Goal: Information Seeking & Learning: Learn about a topic

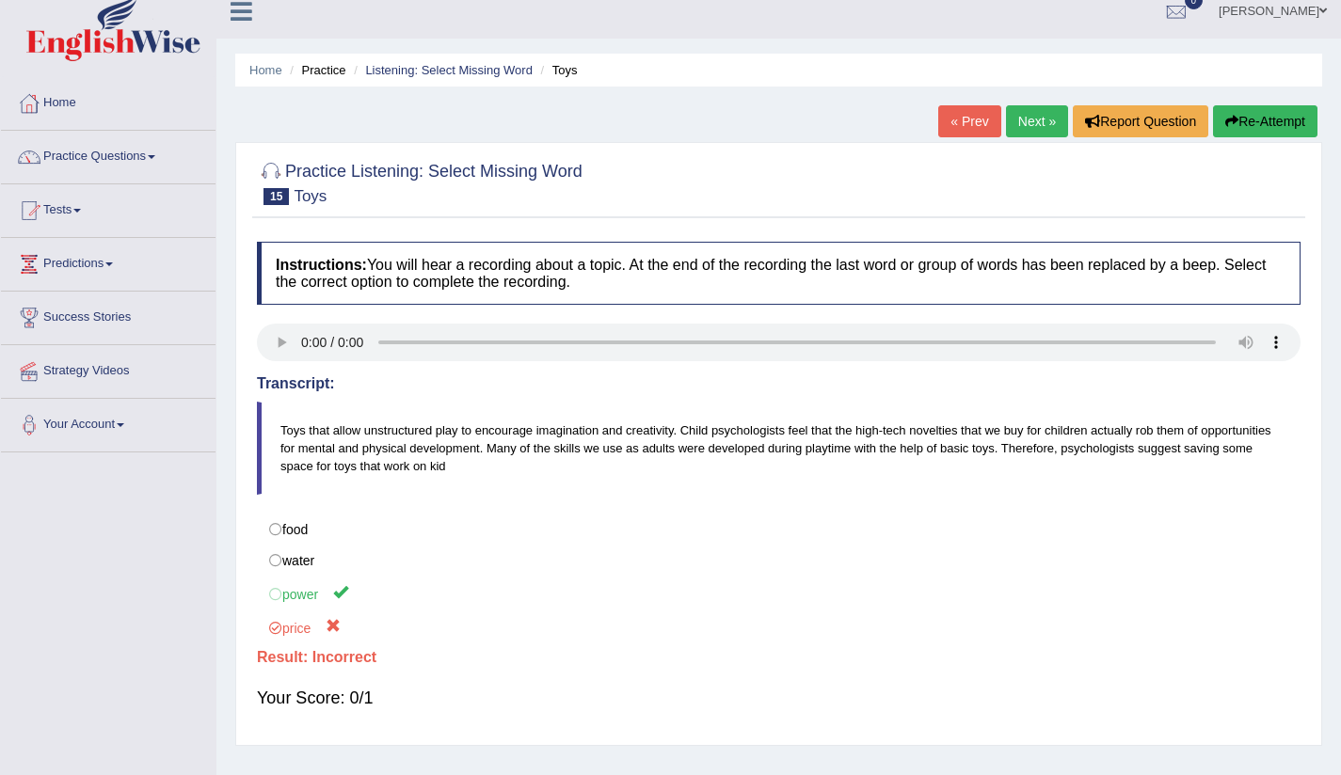
scroll to position [16, 0]
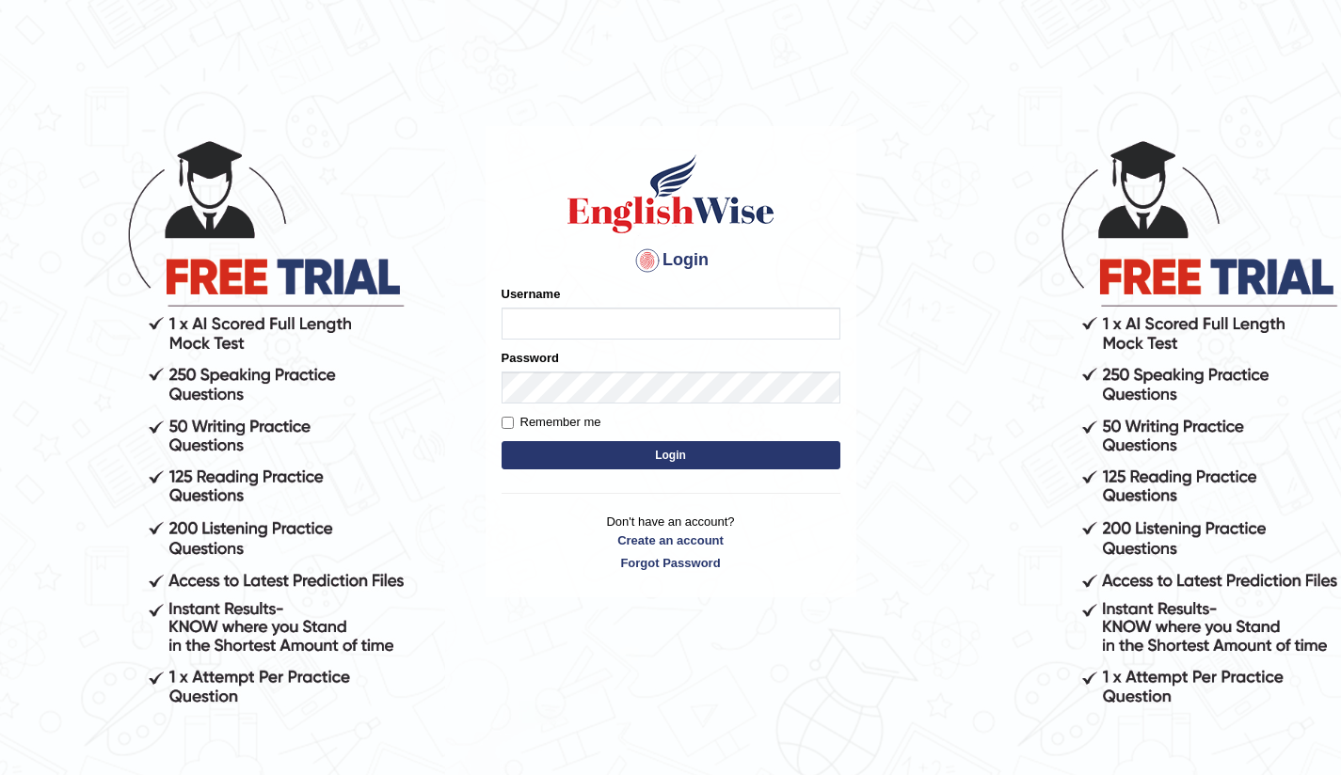
type input "Bikmaeva"
click at [666, 455] on button "Login" at bounding box center [671, 455] width 339 height 28
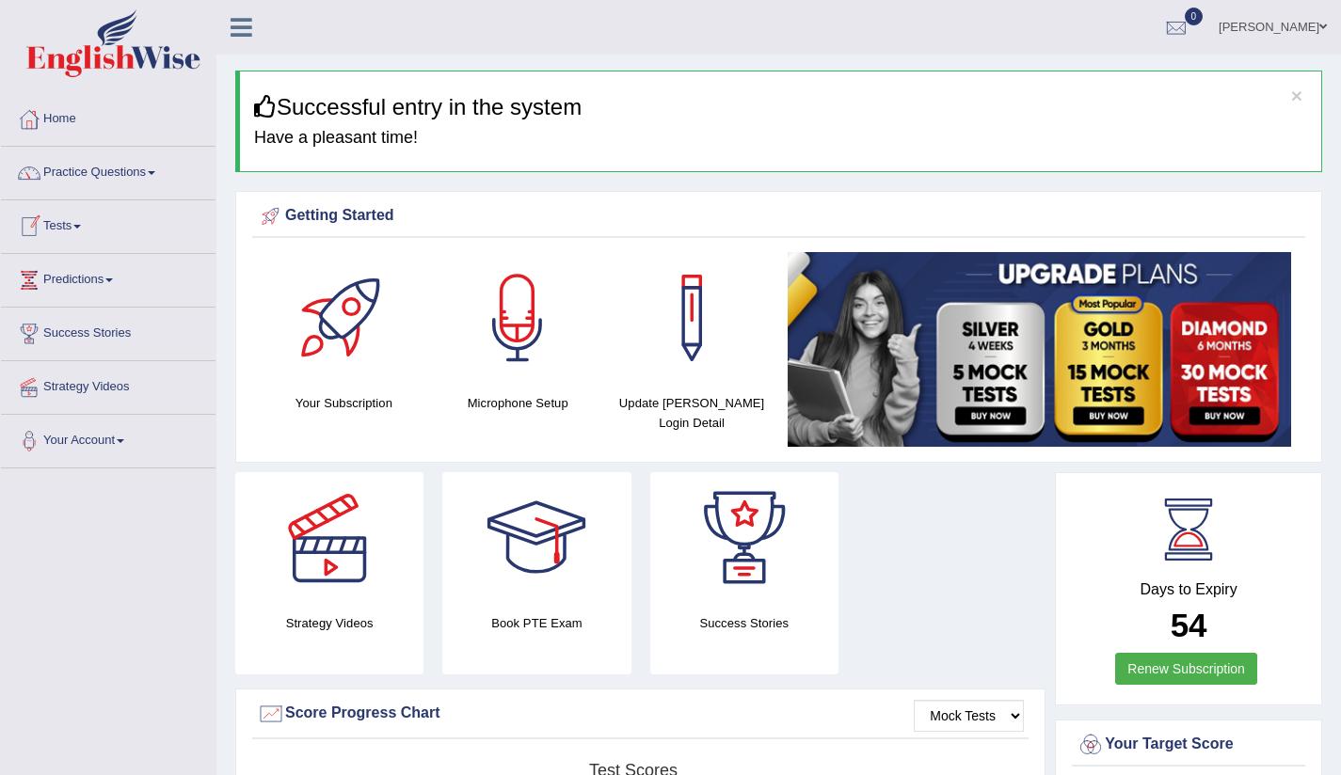
click at [168, 172] on link "Practice Questions" at bounding box center [108, 170] width 215 height 47
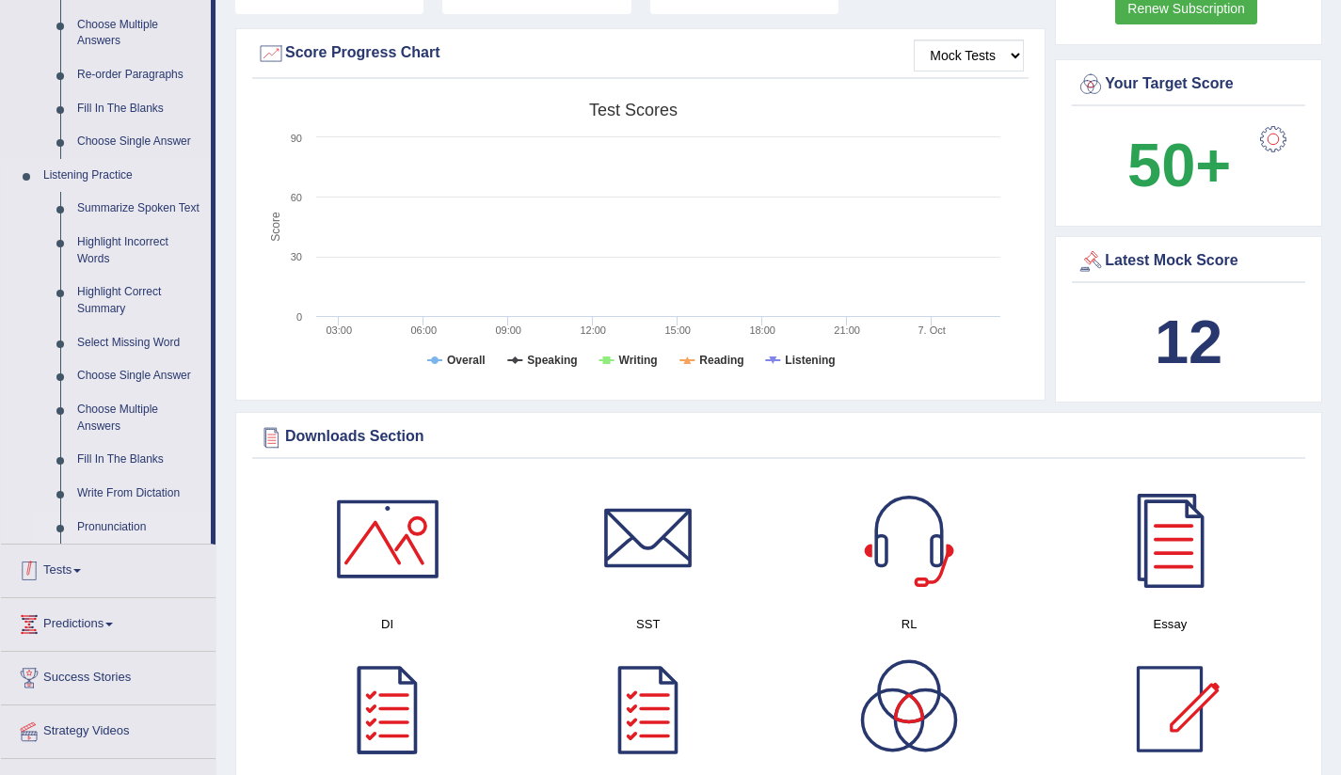
scroll to position [440, 0]
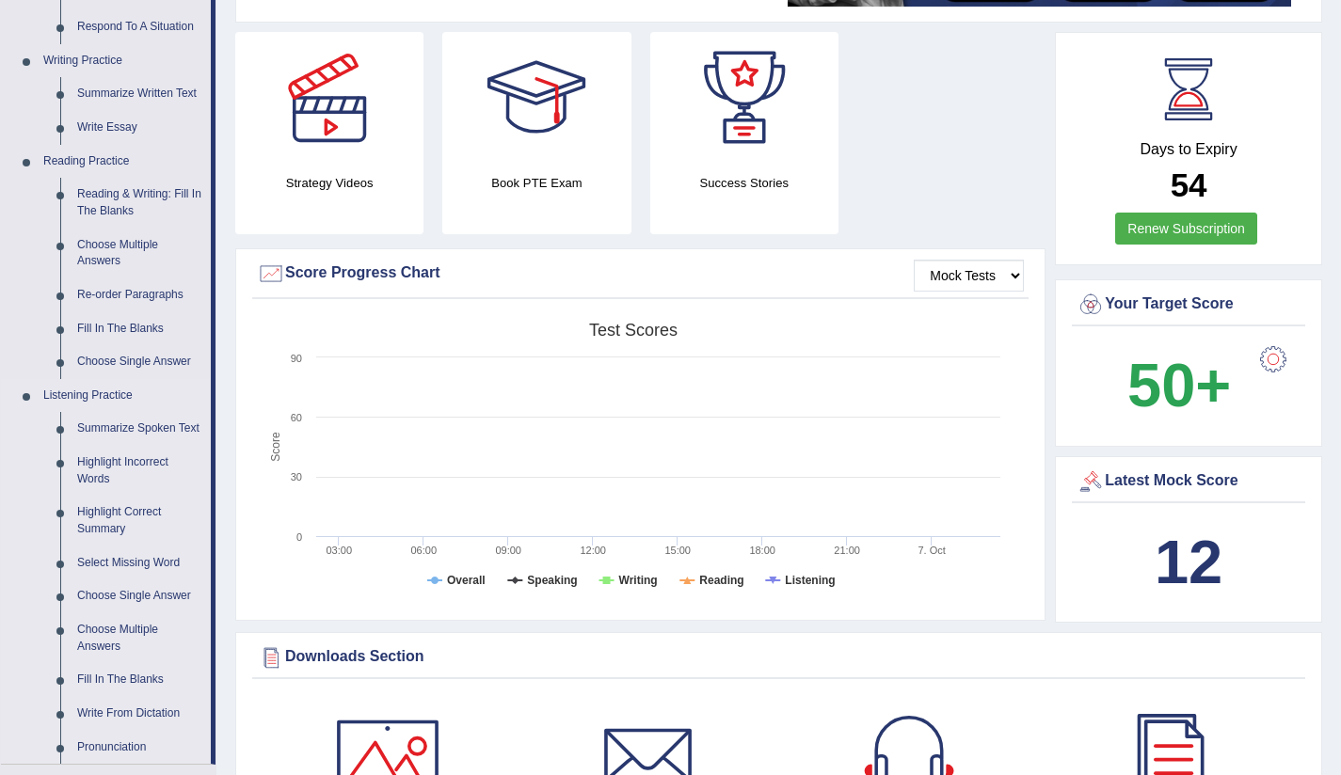
drag, startPoint x: 211, startPoint y: 377, endPoint x: 209, endPoint y: 396, distance: 18.9
click at [209, 396] on li "Practice Questions Speaking Practice Read Aloud Repeat Sentence Describe Image …" at bounding box center [108, 235] width 215 height 1059
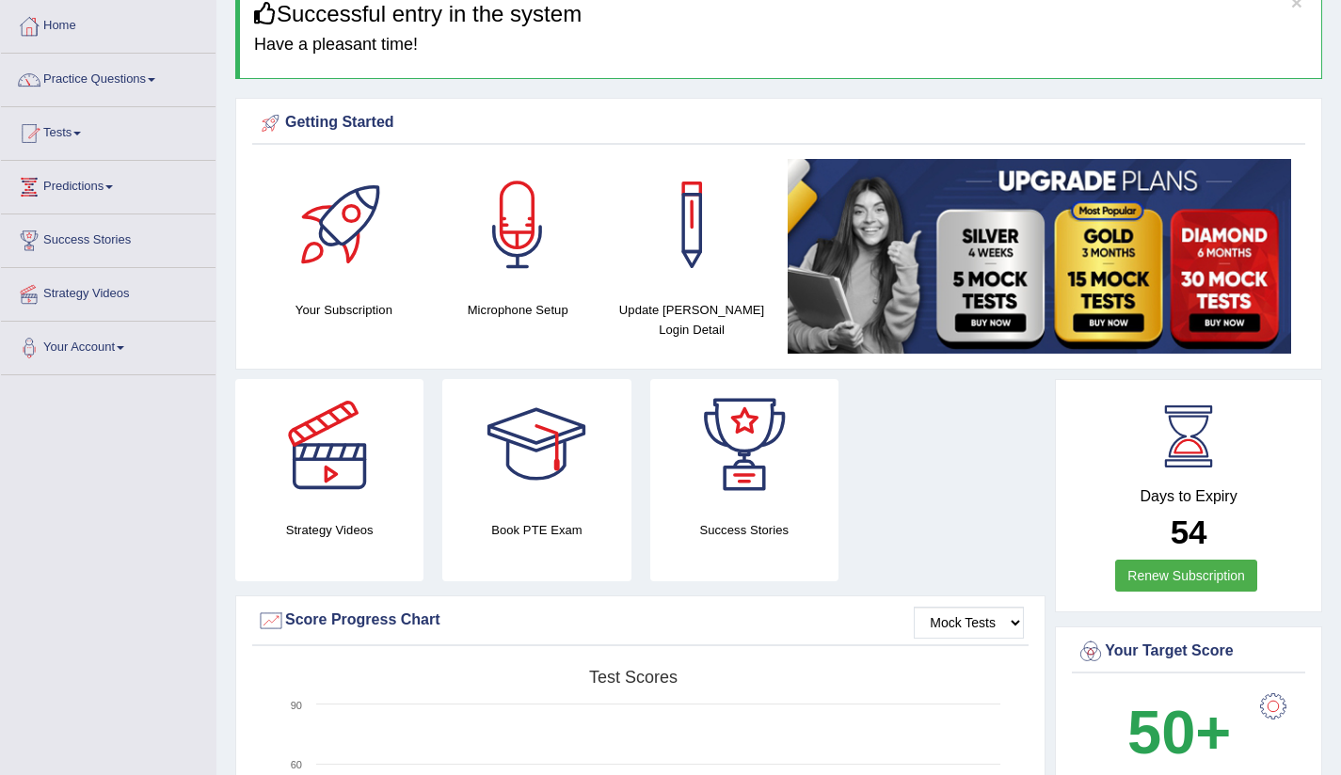
scroll to position [0, 0]
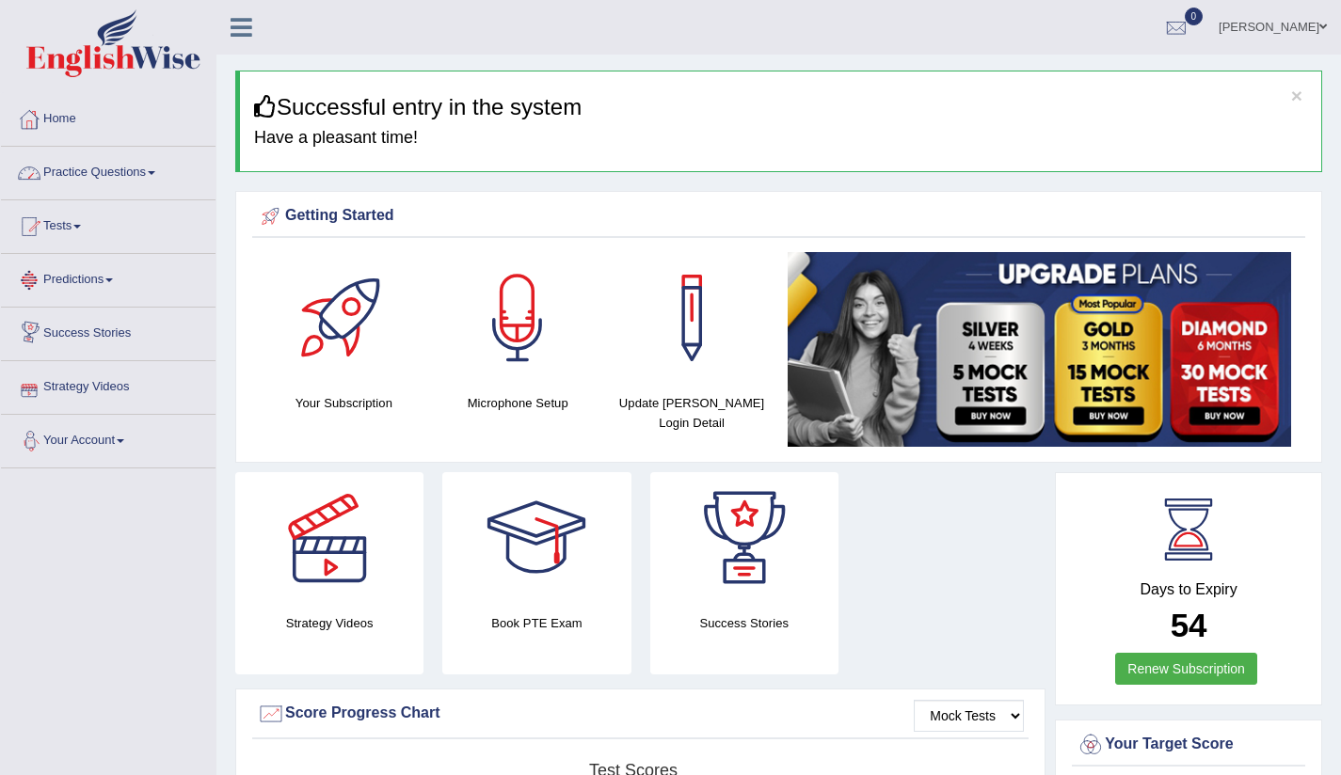
click at [151, 182] on link "Practice Questions" at bounding box center [108, 170] width 215 height 47
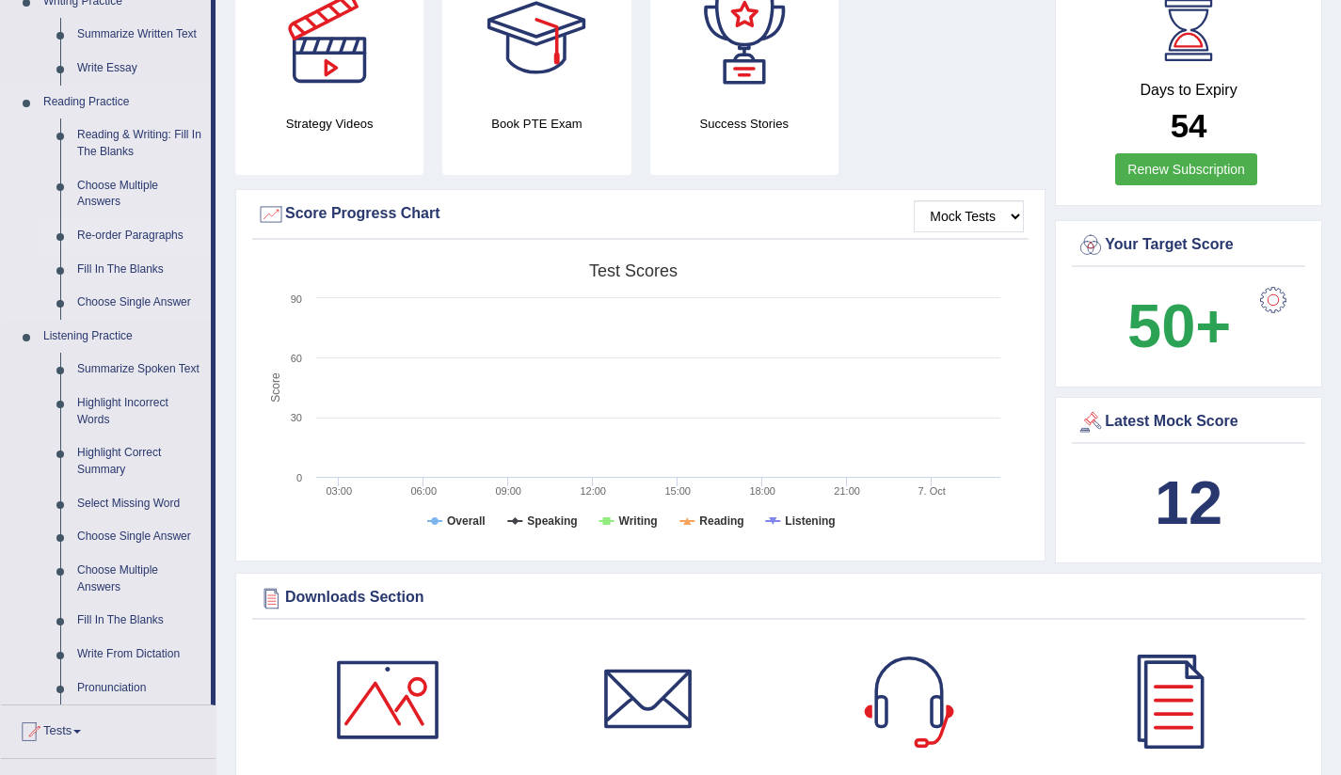
scroll to position [678, 0]
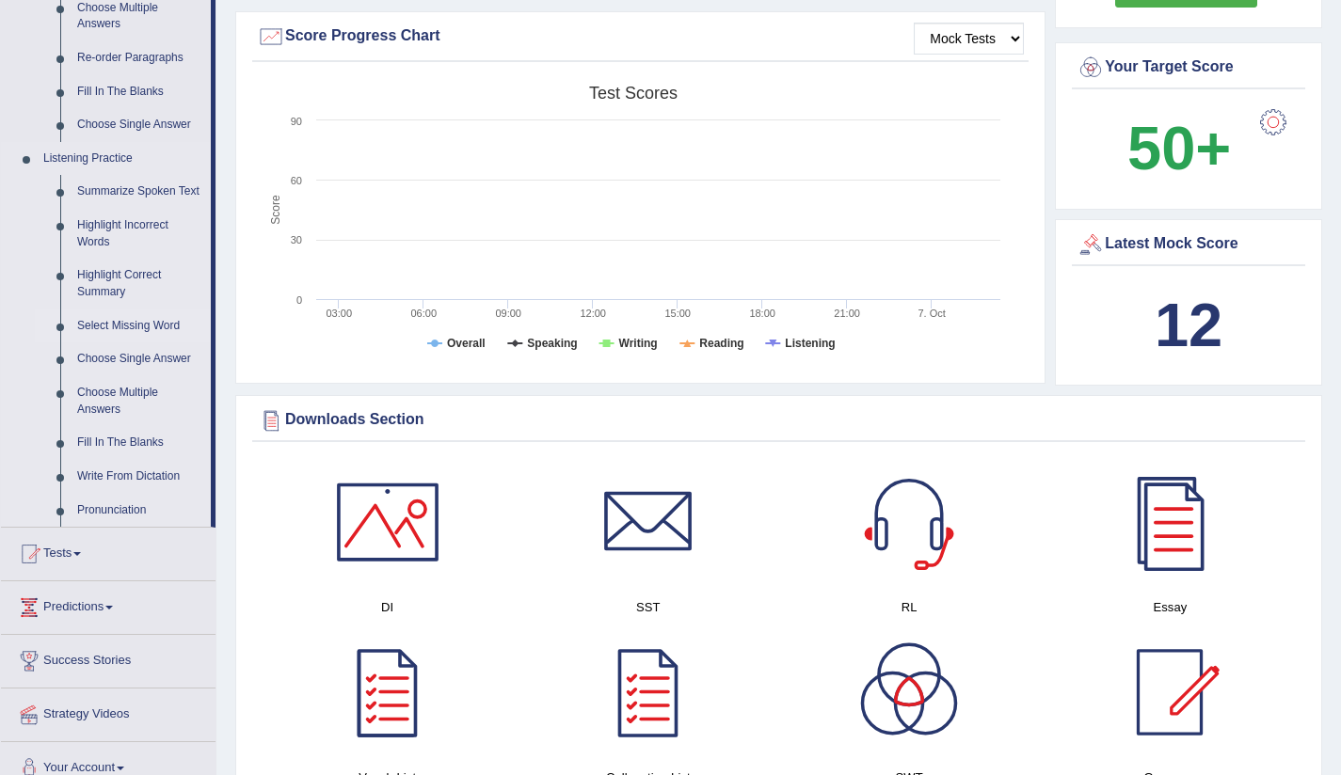
click at [132, 343] on link "Select Missing Word" at bounding box center [140, 327] width 142 height 34
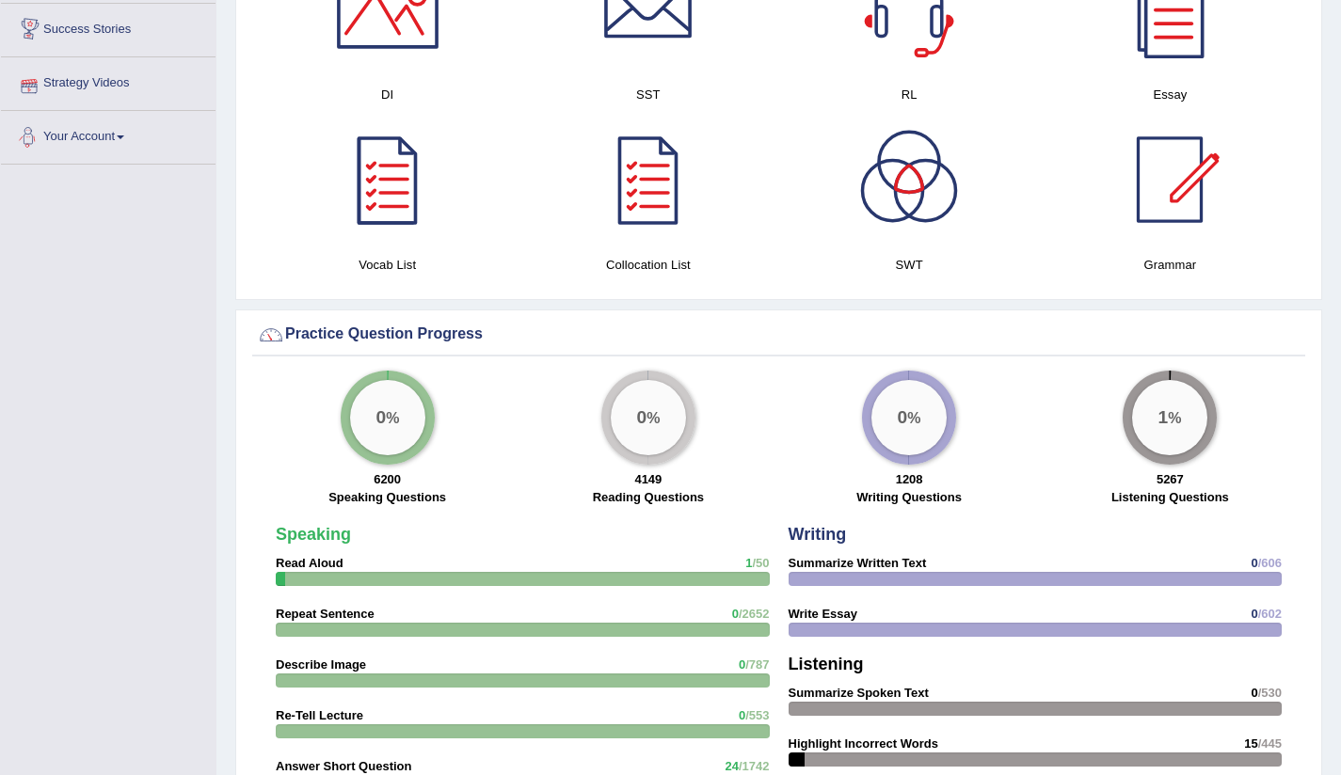
scroll to position [969, 0]
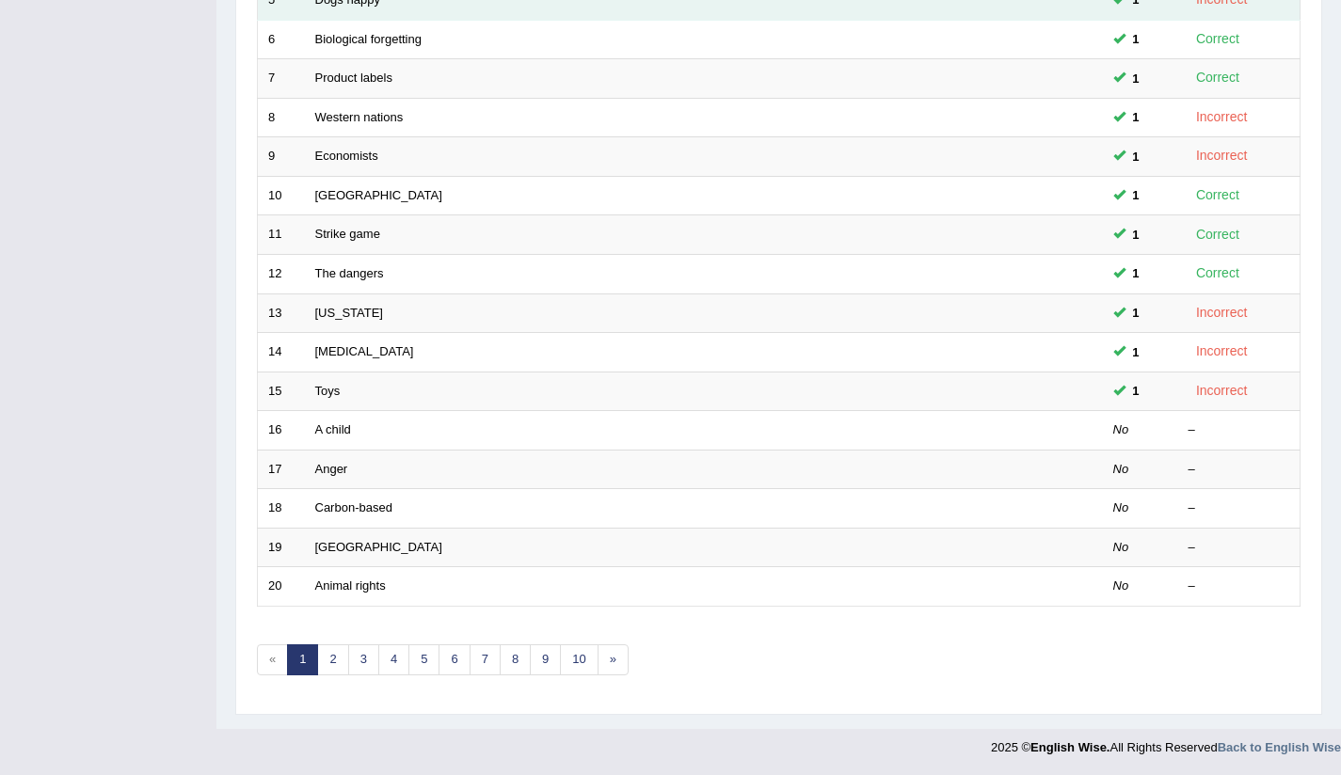
scroll to position [471, 0]
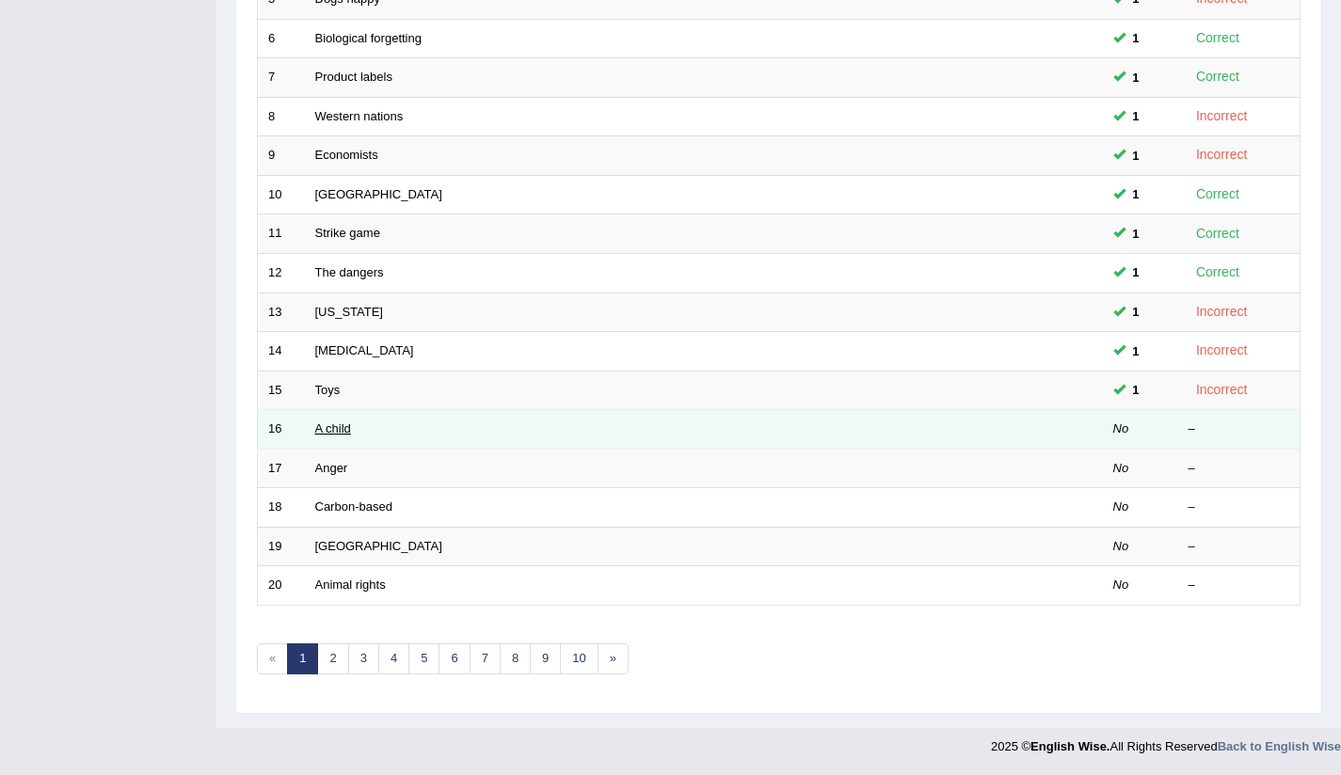
click at [339, 429] on link "A child" at bounding box center [333, 429] width 36 height 14
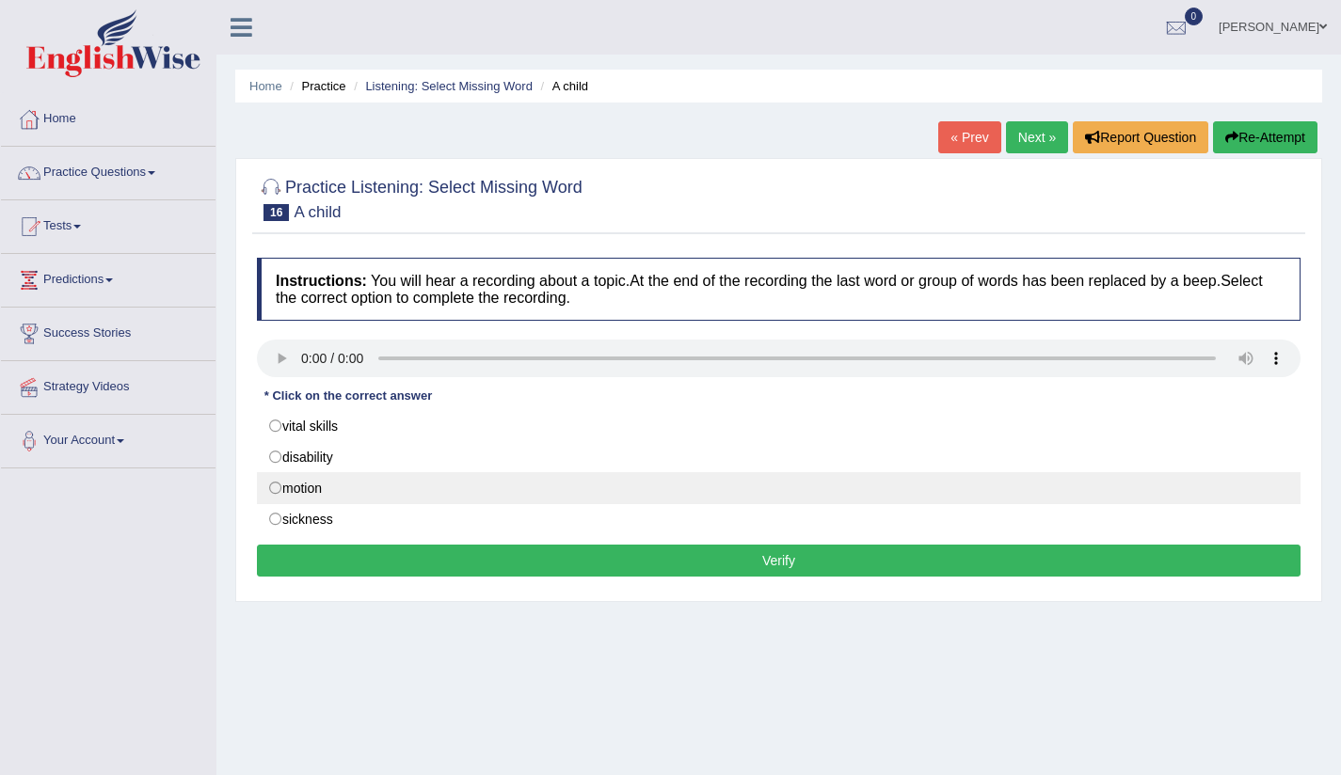
click at [276, 487] on label "motion" at bounding box center [779, 488] width 1044 height 32
radio input "true"
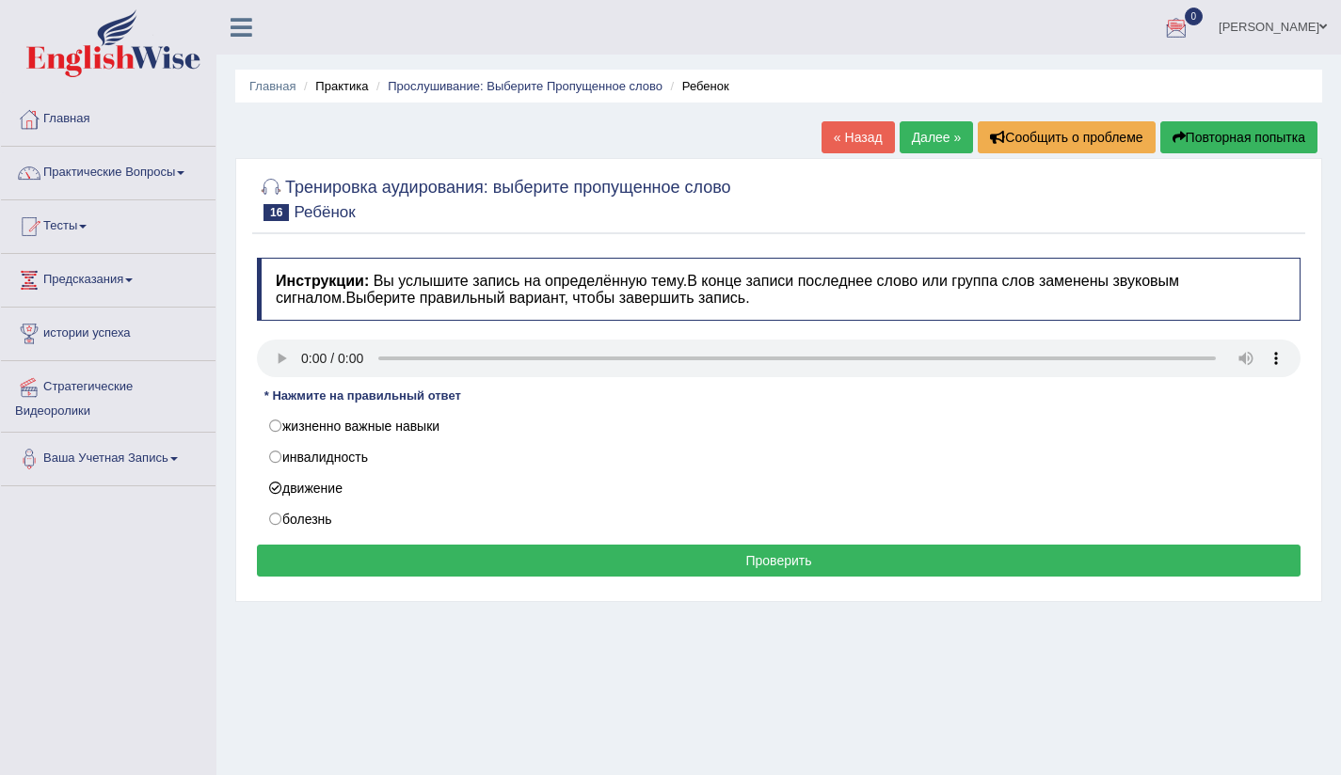
click at [688, 558] on button "Проверить" at bounding box center [779, 561] width 1044 height 32
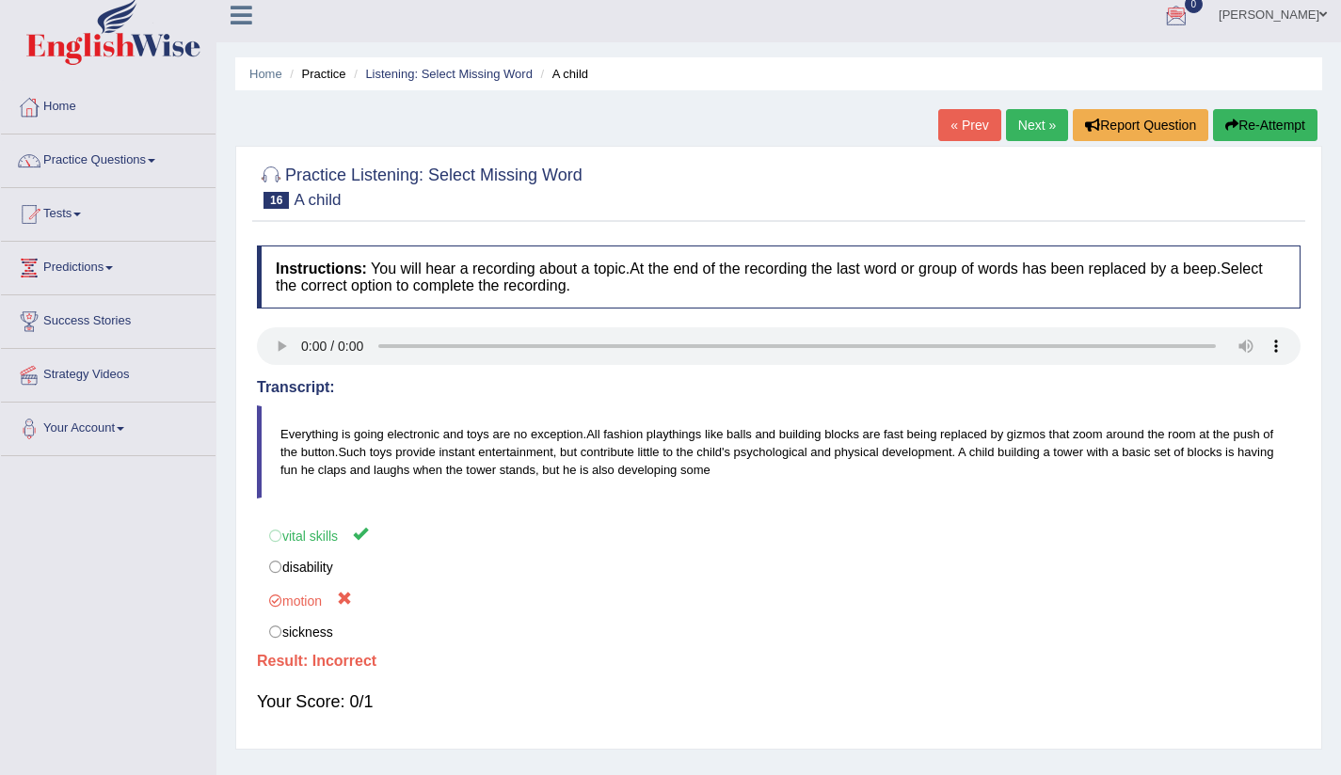
scroll to position [30, 0]
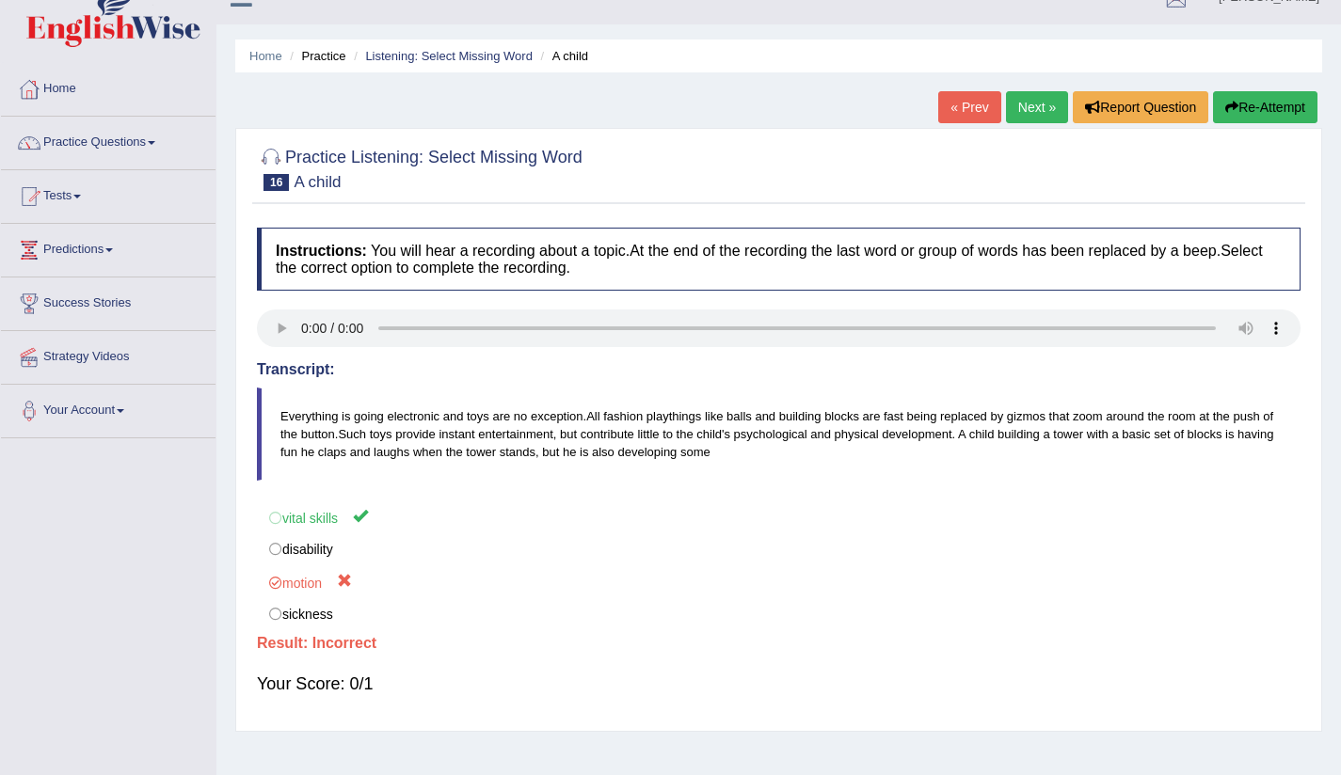
click at [1042, 100] on ya-tr-span "Next »" at bounding box center [1037, 107] width 38 height 15
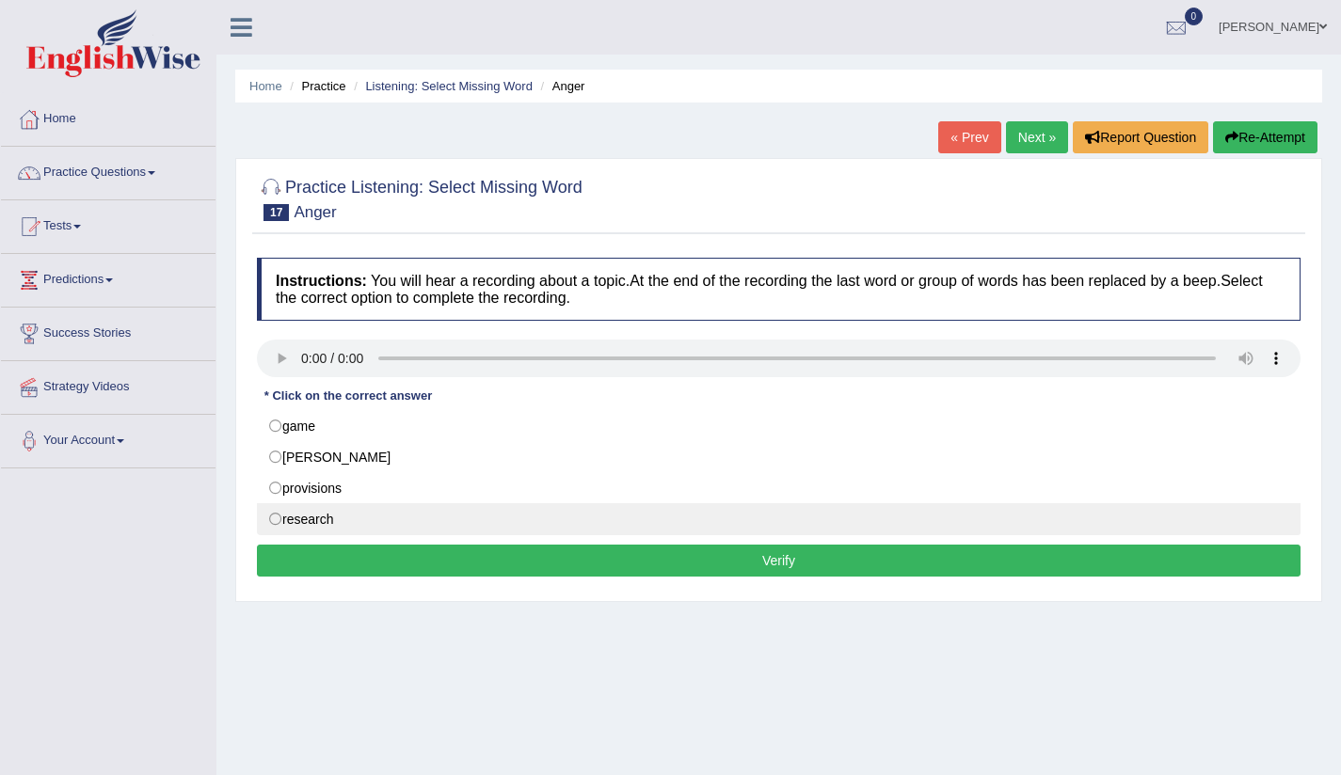
click at [277, 521] on label "research" at bounding box center [779, 519] width 1044 height 32
radio input "true"
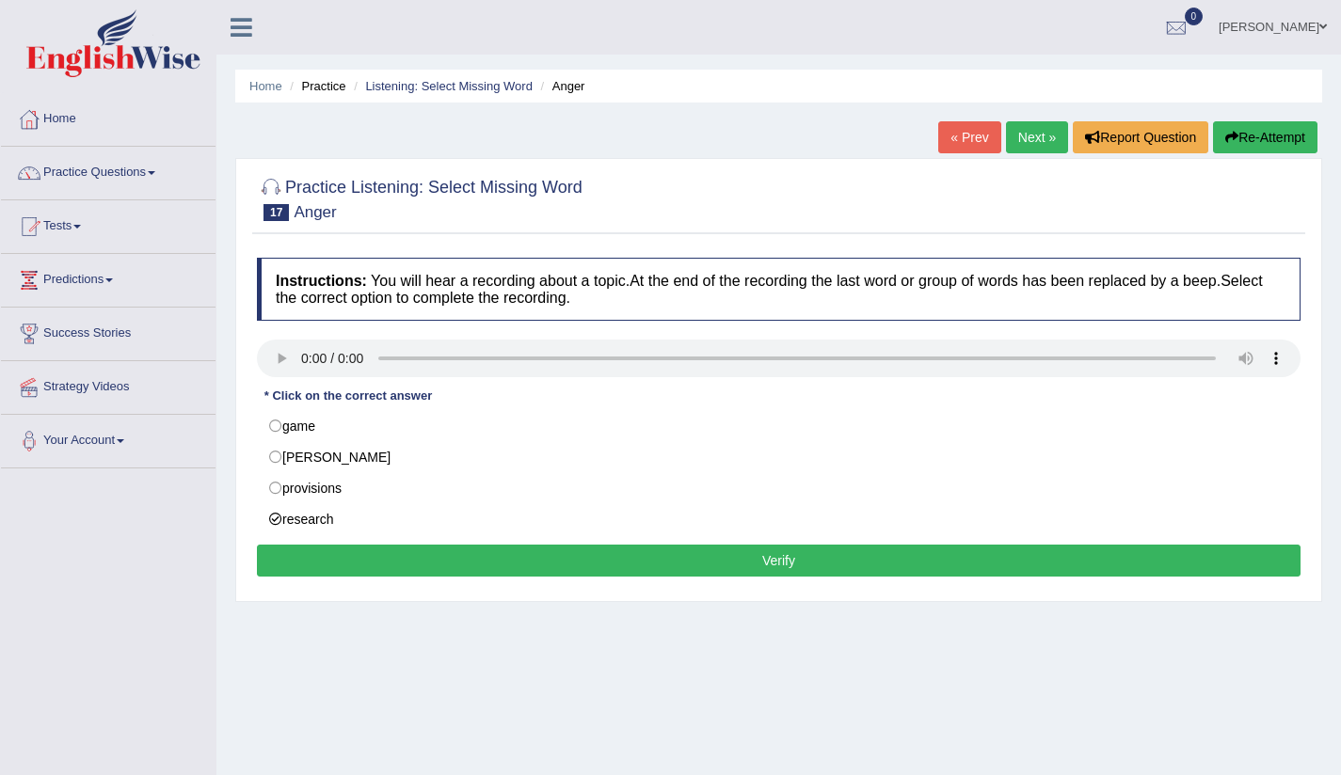
click at [842, 561] on button "Verify" at bounding box center [779, 561] width 1044 height 32
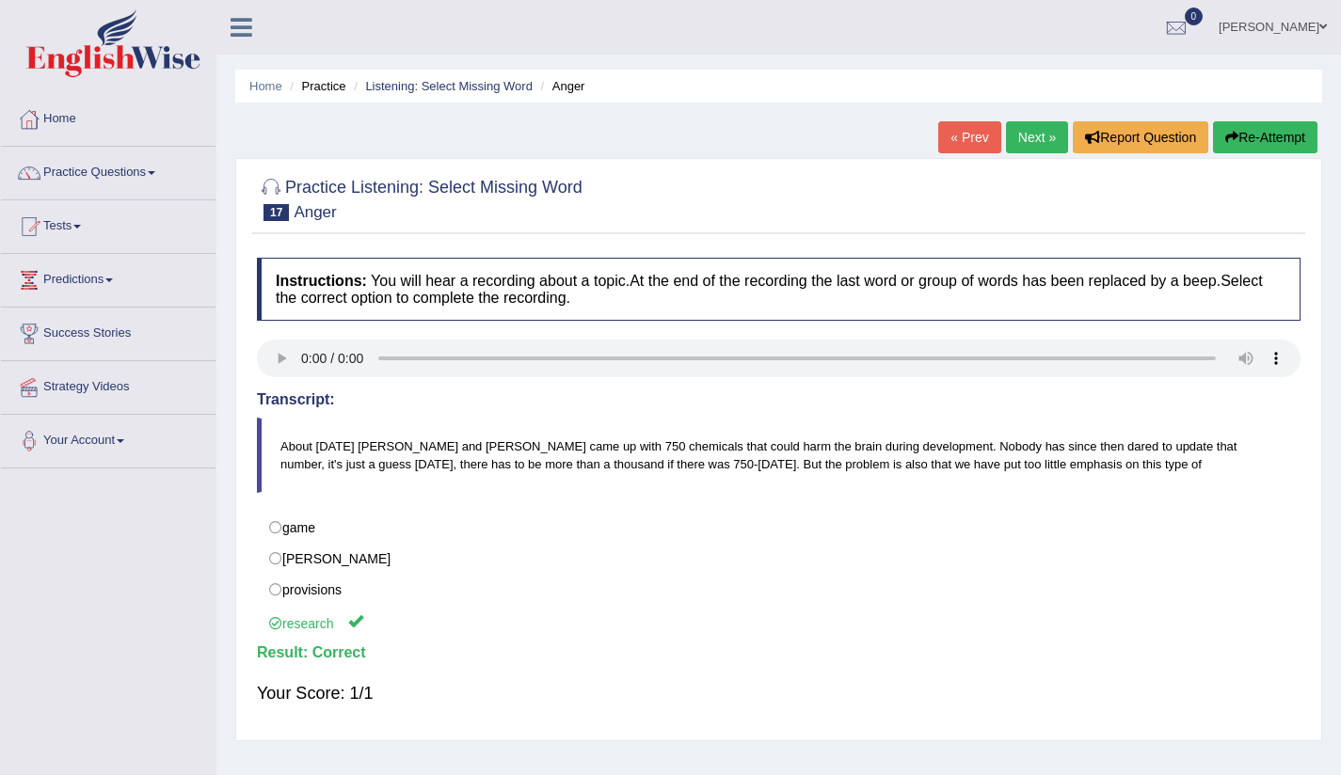
click at [1038, 138] on ya-tr-span "Next »" at bounding box center [1037, 137] width 38 height 15
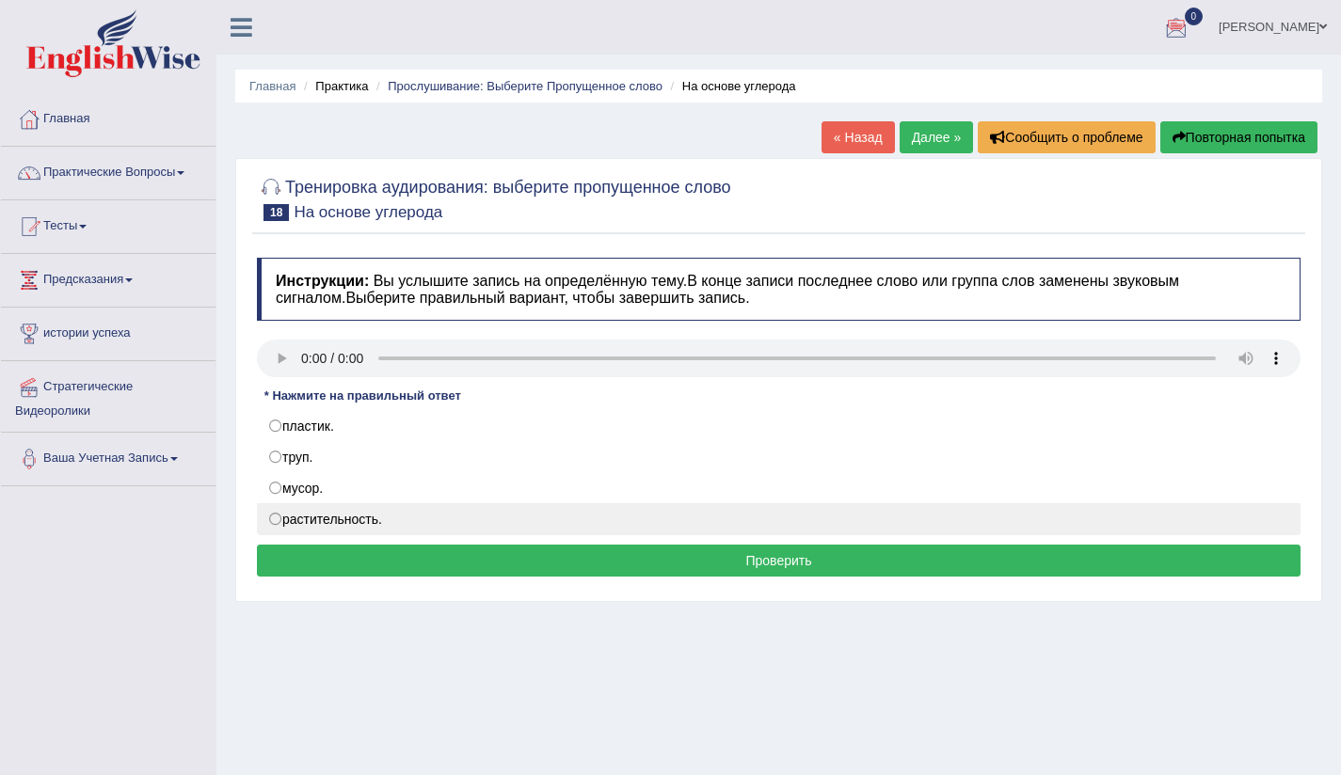
click at [272, 519] on label "растительность." at bounding box center [779, 519] width 1044 height 32
radio input "true"
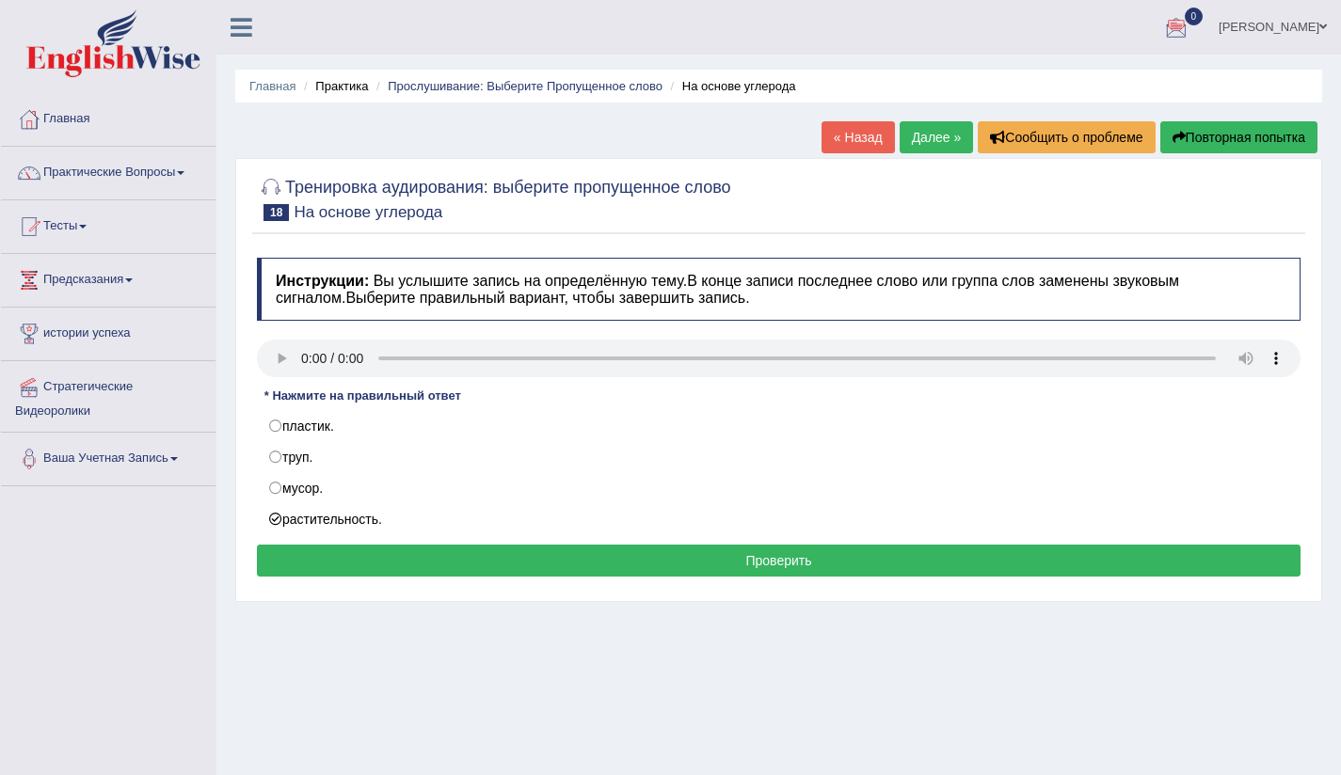
click at [789, 559] on ya-tr-span "Проверить" at bounding box center [778, 560] width 66 height 15
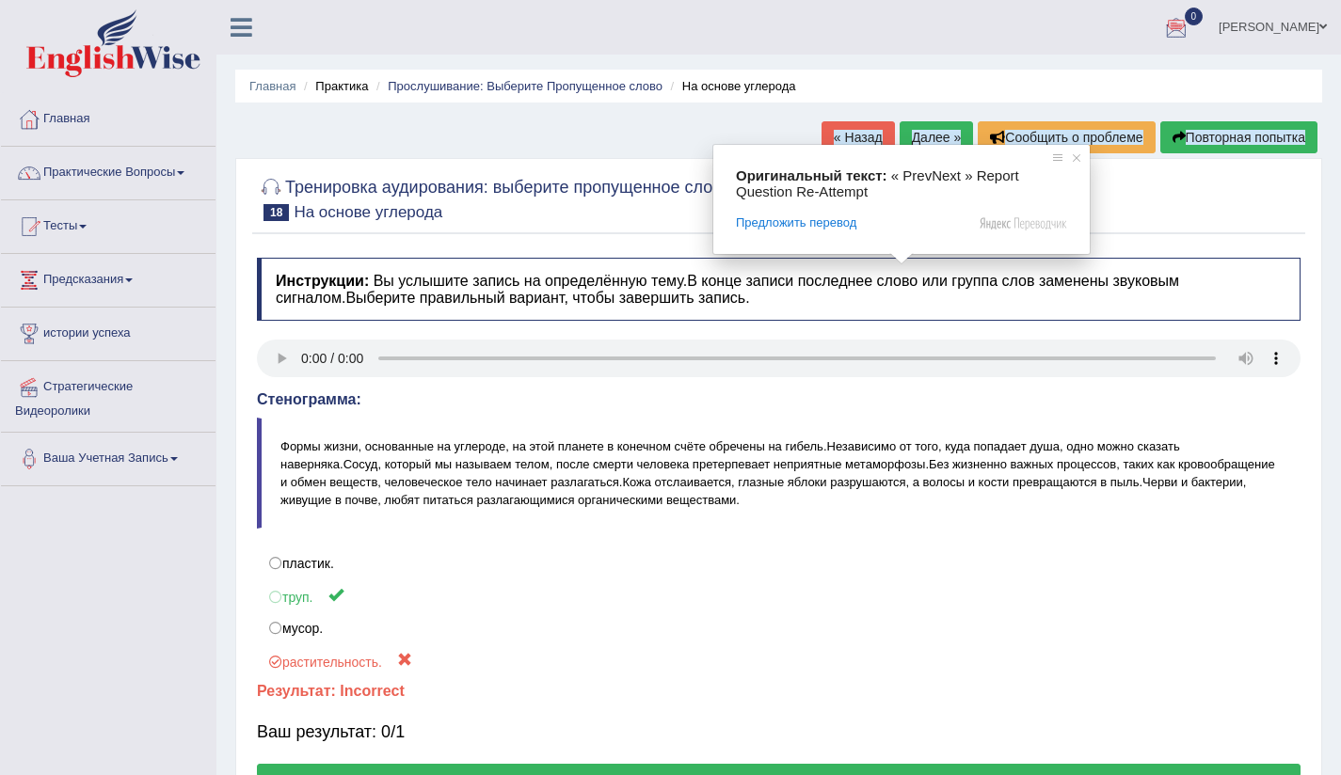
click at [912, 137] on ya-tr-span "Далее »" at bounding box center [937, 137] width 50 height 15
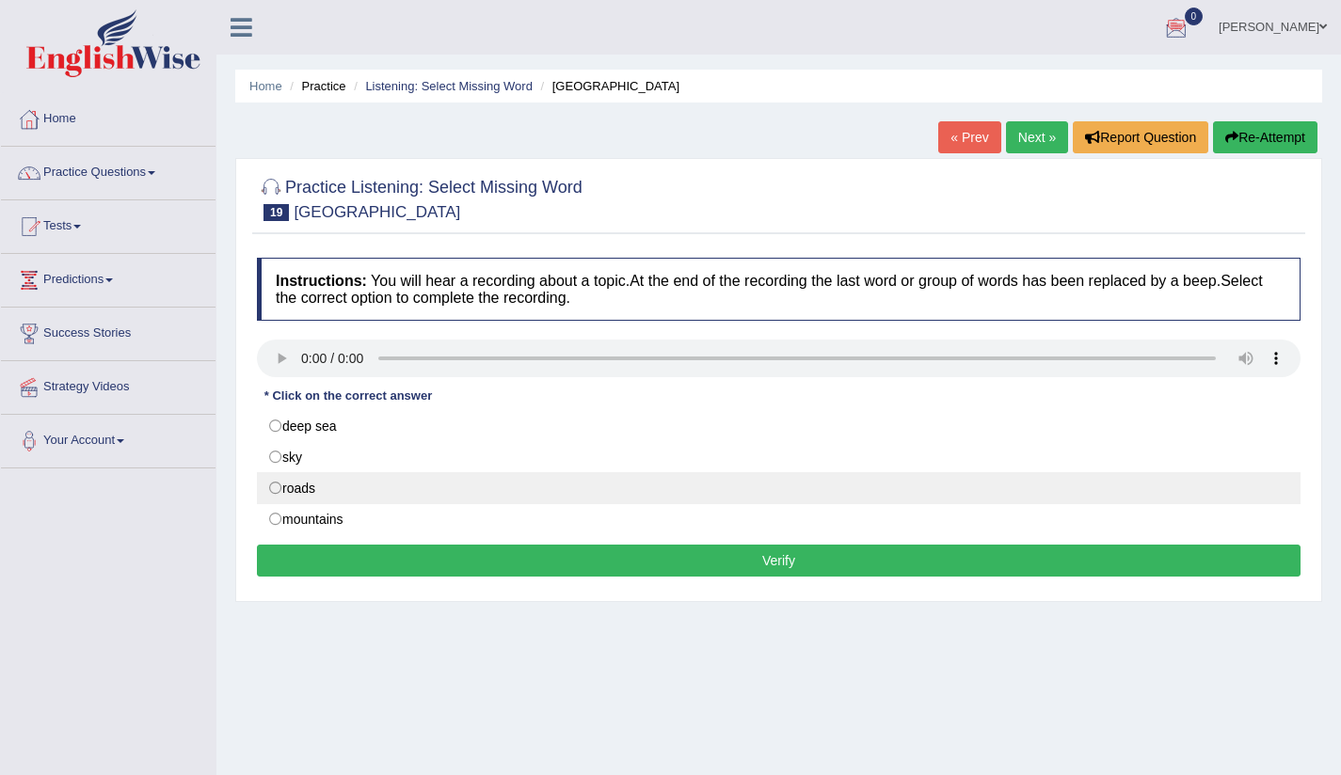
click at [278, 490] on label "roads" at bounding box center [779, 488] width 1044 height 32
radio input "true"
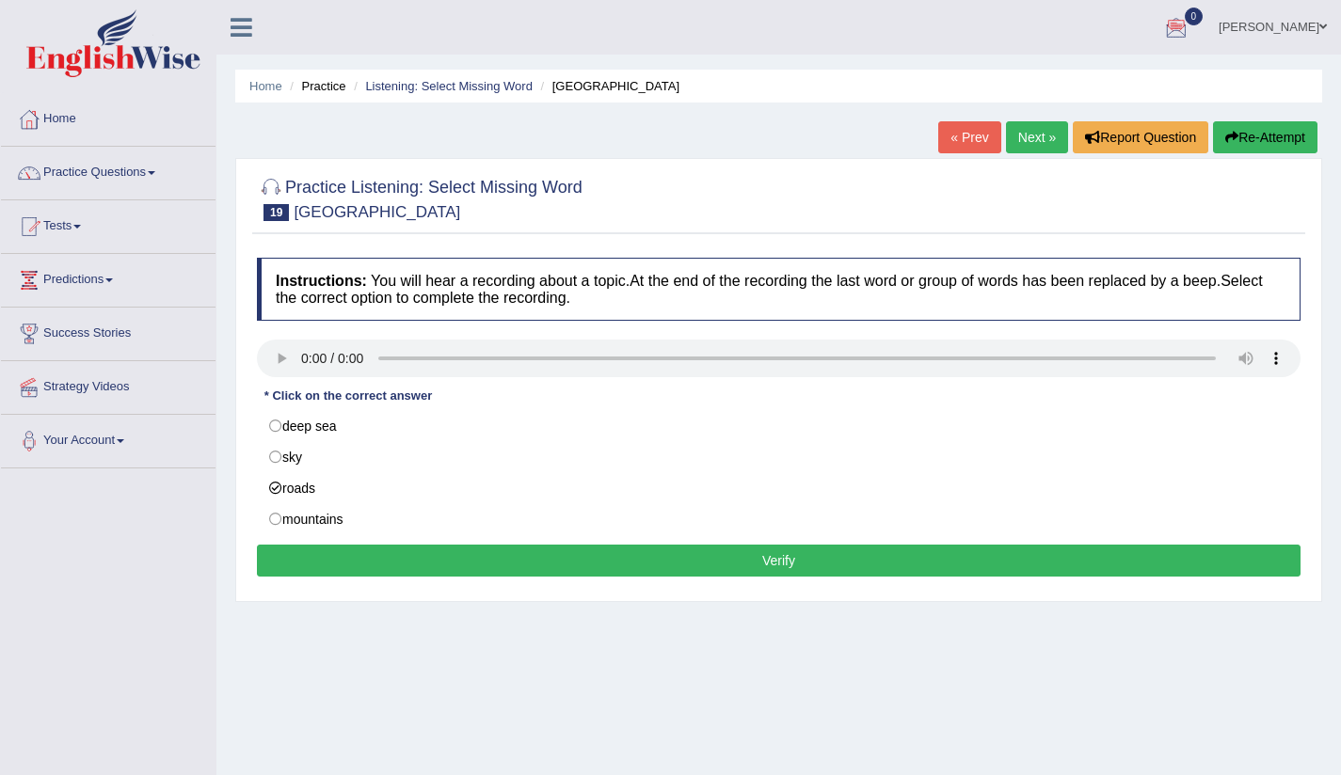
click at [778, 569] on button "Verify" at bounding box center [779, 561] width 1044 height 32
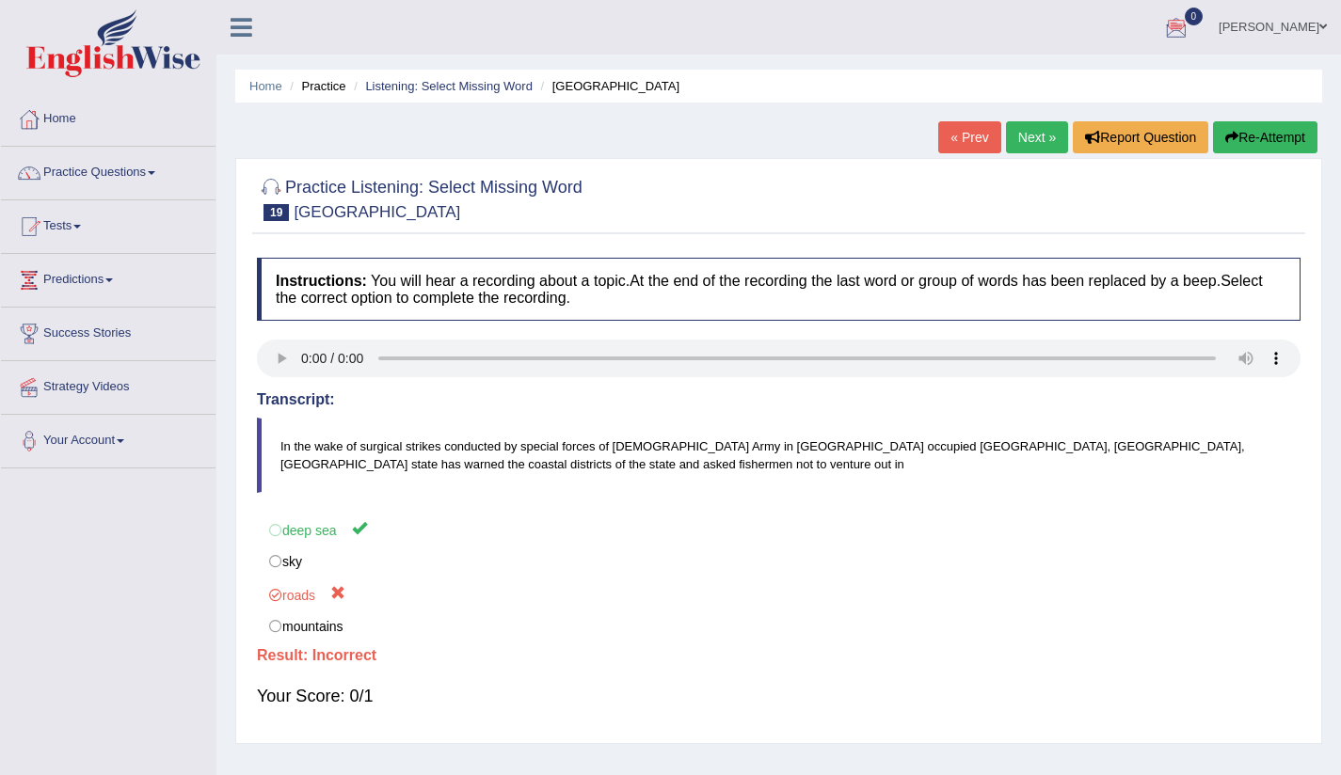
click at [1025, 133] on ya-tr-span "Next »" at bounding box center [1037, 137] width 38 height 15
